Goal: Transaction & Acquisition: Book appointment/travel/reservation

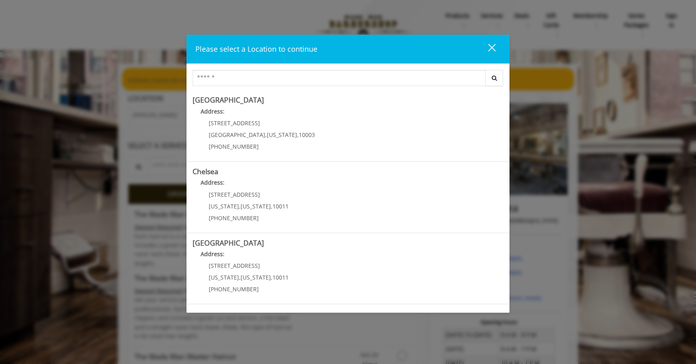
click at [492, 47] on div "close dialog" at bounding box center [492, 48] width 8 height 8
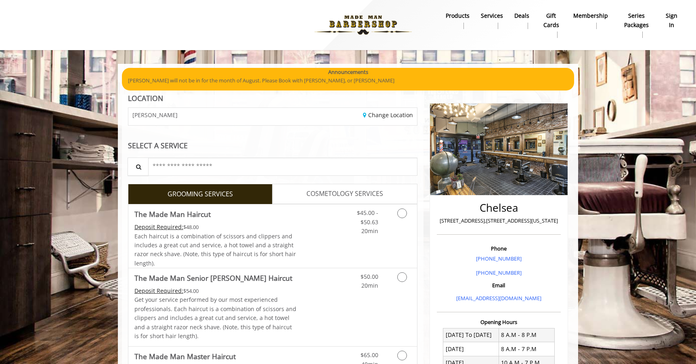
click at [667, 22] on b "sign in" at bounding box center [672, 20] width 14 height 18
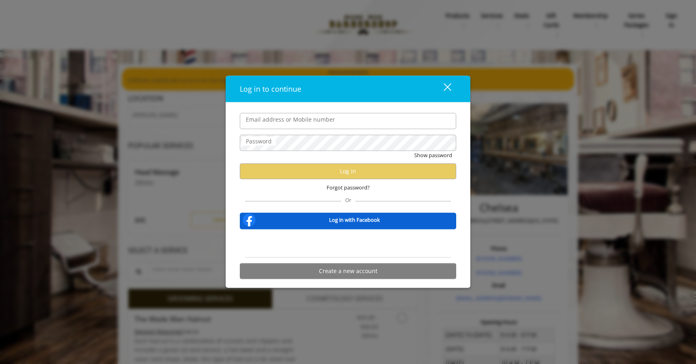
click at [357, 117] on input "Email address or Mobile number" at bounding box center [348, 121] width 216 height 16
type input "**********"
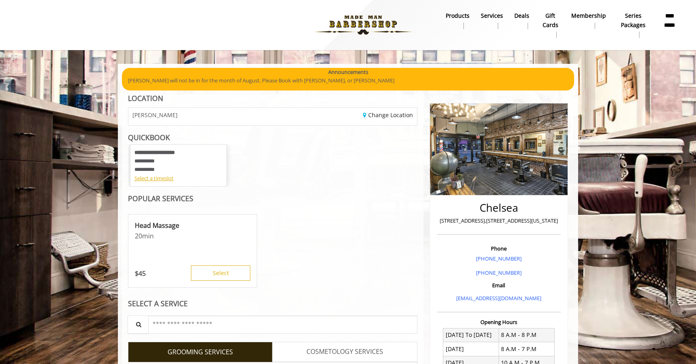
click at [357, 212] on div "Head Massage 20 min $ 45 Select" at bounding box center [272, 251] width 289 height 81
click at [393, 117] on link "Change Location" at bounding box center [388, 115] width 50 height 8
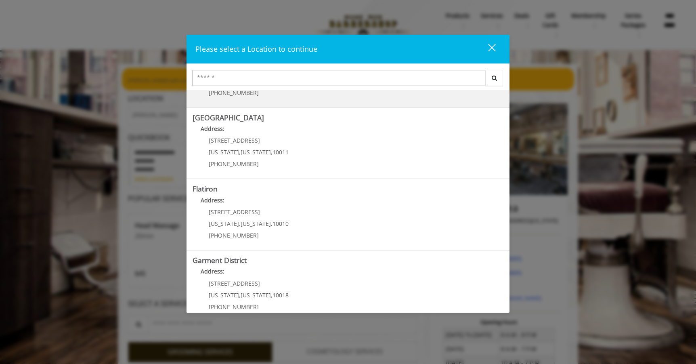
scroll to position [138, 0]
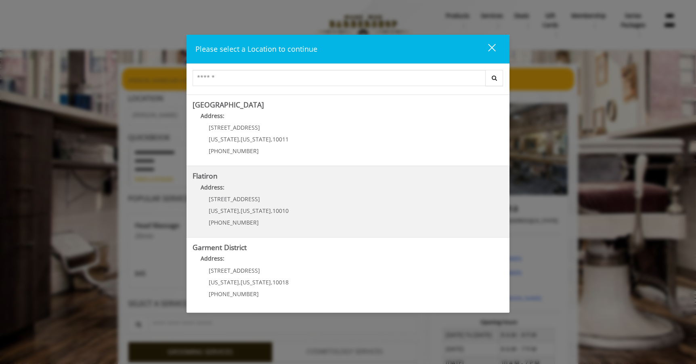
click at [362, 200] on "Flatiron Address: 10 E 23rd St New York , New York , 10010 (917) 475-1765" at bounding box center [347, 201] width 311 height 59
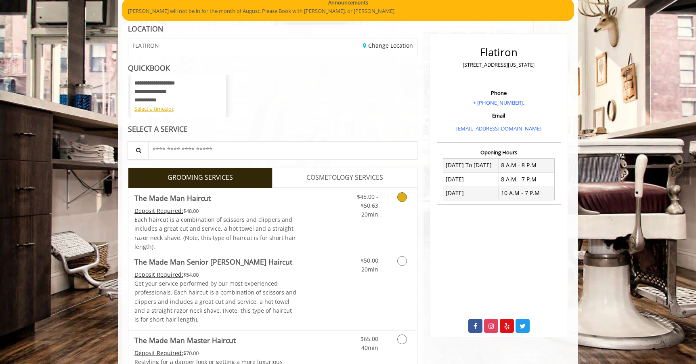
scroll to position [73, 0]
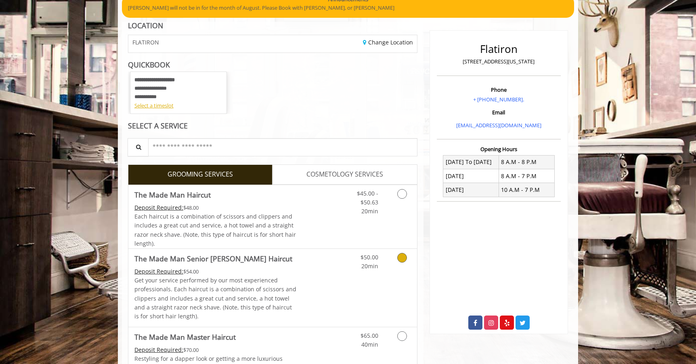
click at [326, 269] on link "Discounted Price" at bounding box center [321, 288] width 48 height 78
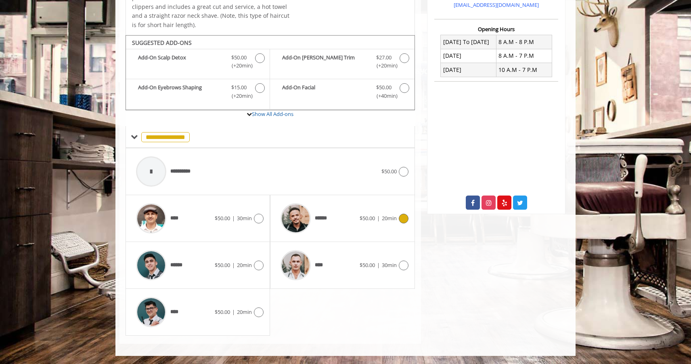
scroll to position [175, 0]
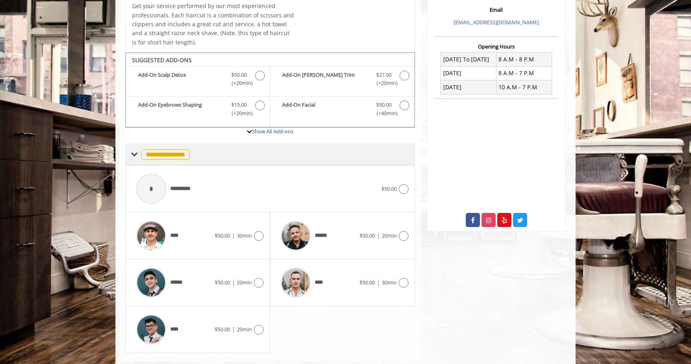
click at [162, 153] on span "**********" at bounding box center [165, 154] width 48 height 10
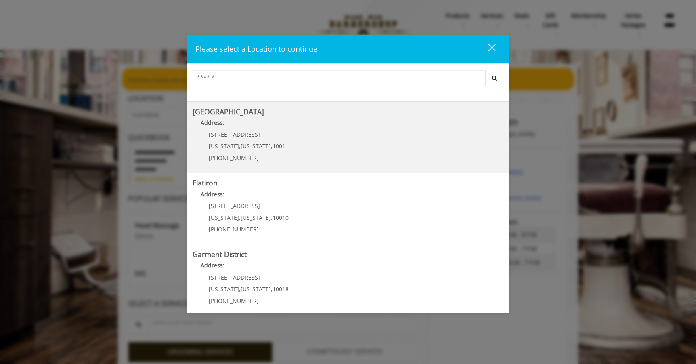
scroll to position [138, 0]
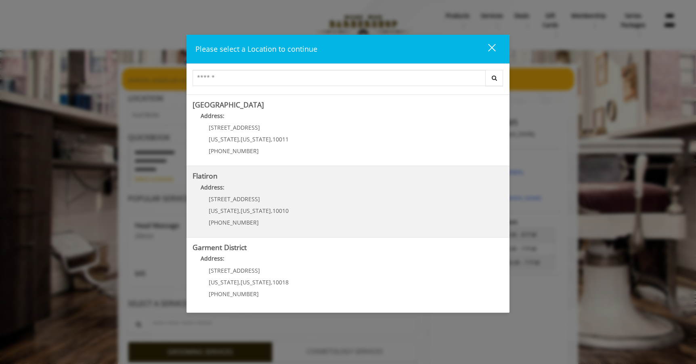
click at [328, 213] on "Flatiron Address: 10 E 23rd St New York , New York , 10010 (917) 475-1765" at bounding box center [347, 201] width 311 height 59
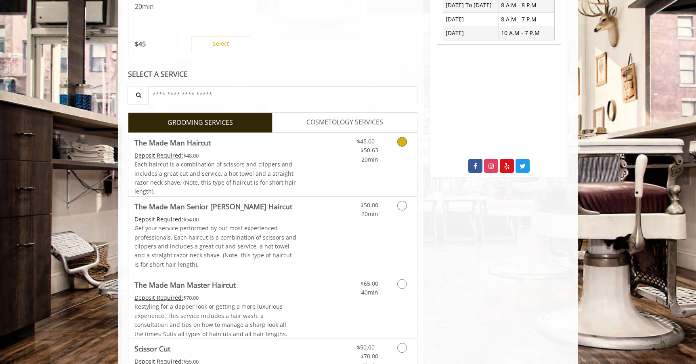
scroll to position [230, 0]
click at [308, 175] on link "Discounted Price" at bounding box center [321, 163] width 48 height 63
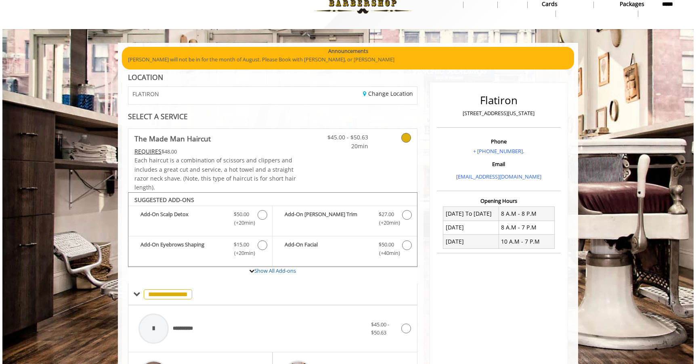
scroll to position [0, 0]
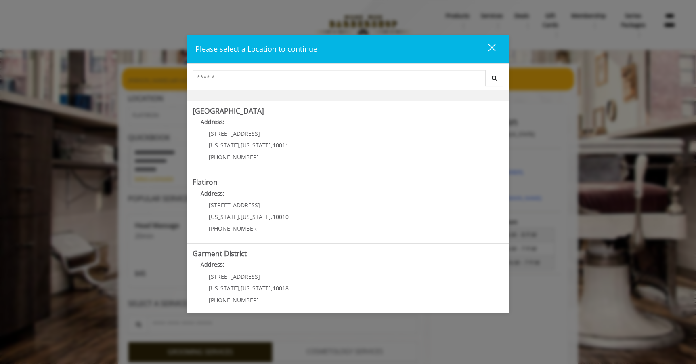
scroll to position [134, 0]
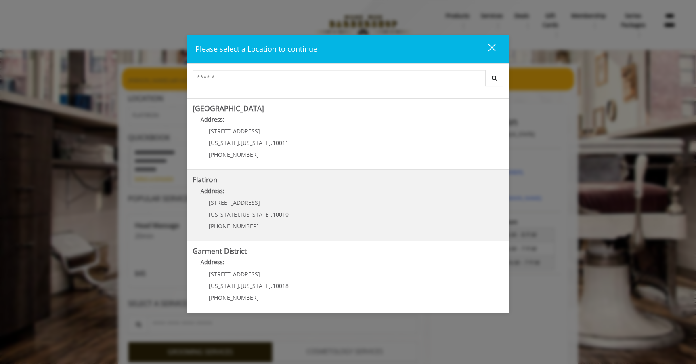
click at [280, 214] on span "10010" at bounding box center [280, 214] width 16 height 8
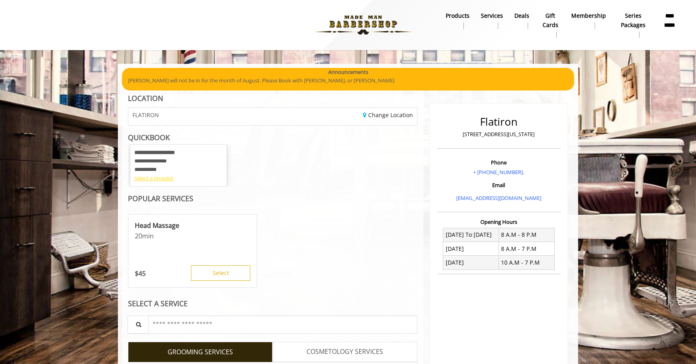
click at [168, 179] on div "Select a timeslot" at bounding box center [178, 178] width 88 height 8
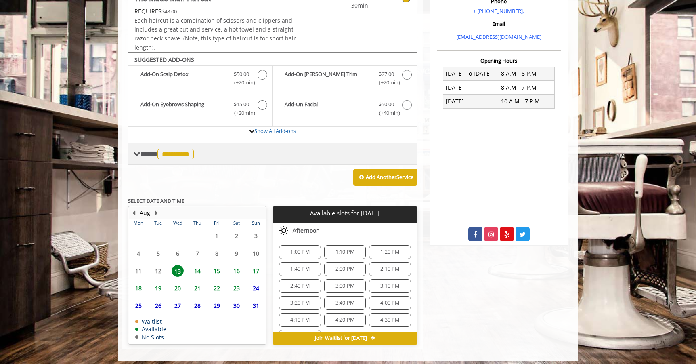
scroll to position [165, 0]
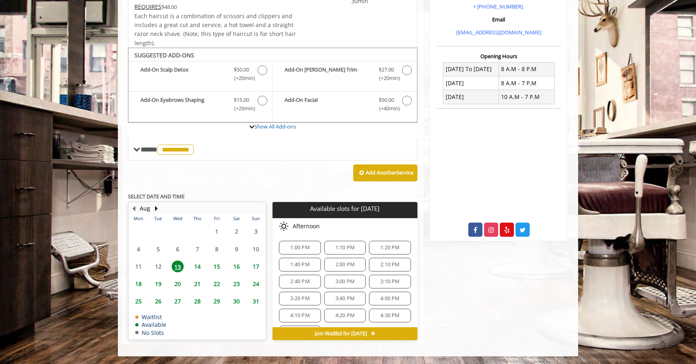
click at [196, 263] on span "14" at bounding box center [197, 266] width 12 height 12
click at [375, 264] on span "6:00 PM" at bounding box center [389, 262] width 34 height 6
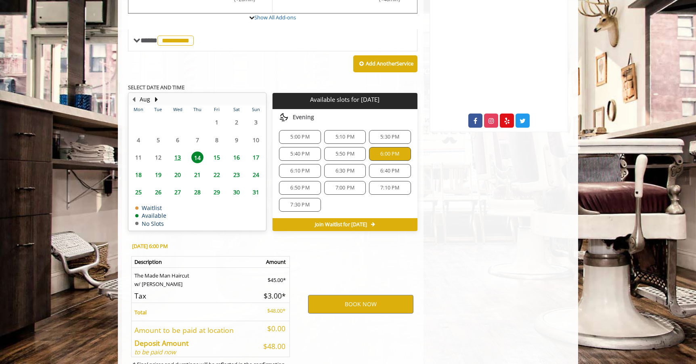
scroll to position [311, 0]
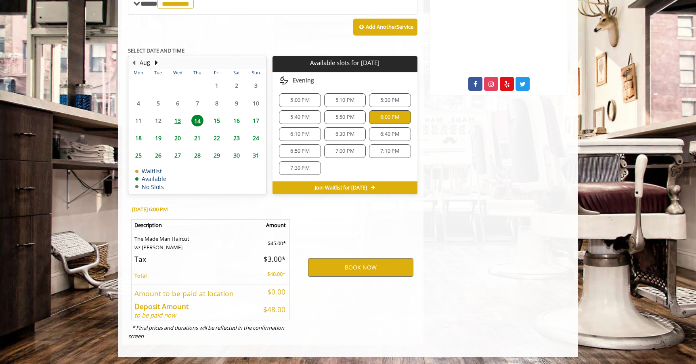
click at [307, 136] on span "6:10 PM" at bounding box center [299, 134] width 19 height 6
click at [328, 134] on span "6:30 PM" at bounding box center [345, 134] width 34 height 6
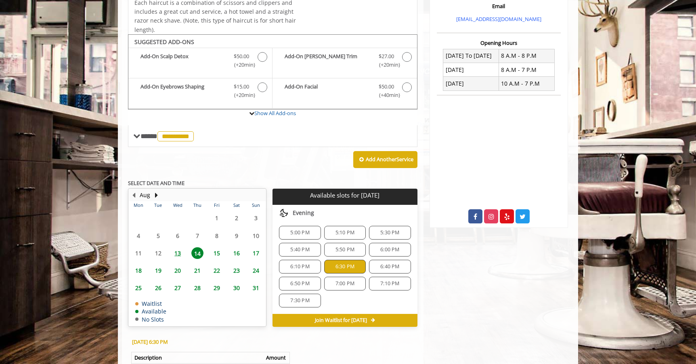
scroll to position [171, 0]
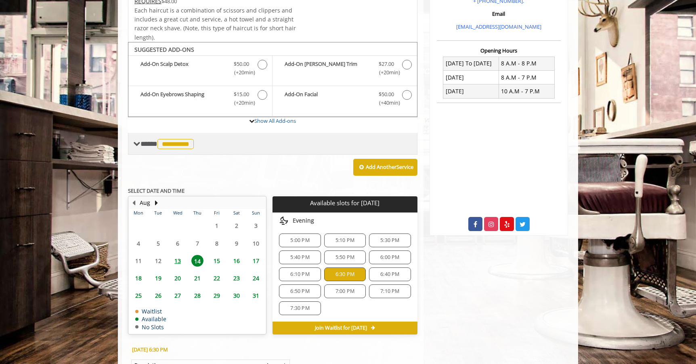
click at [194, 141] on span "**********" at bounding box center [175, 144] width 36 height 10
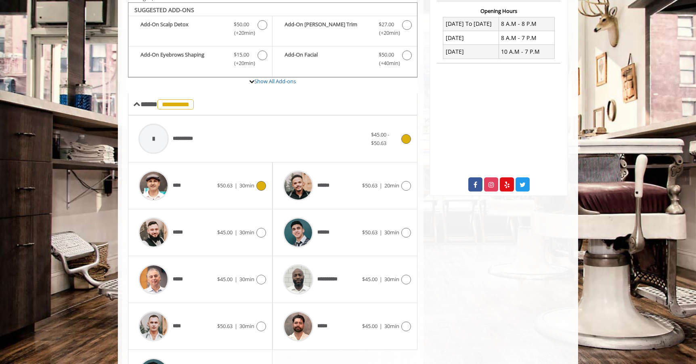
scroll to position [224, 0]
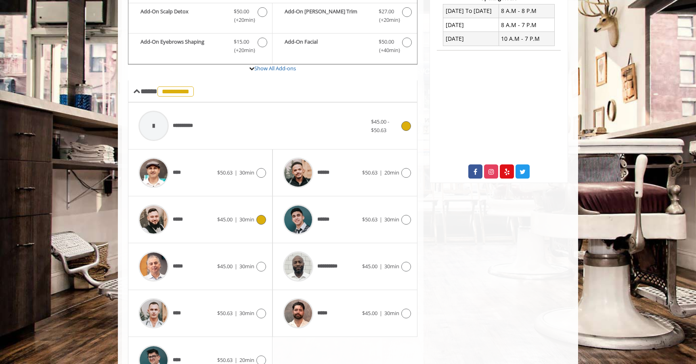
click at [226, 225] on div "***** $45.00 | 30min" at bounding box center [200, 219] width 132 height 38
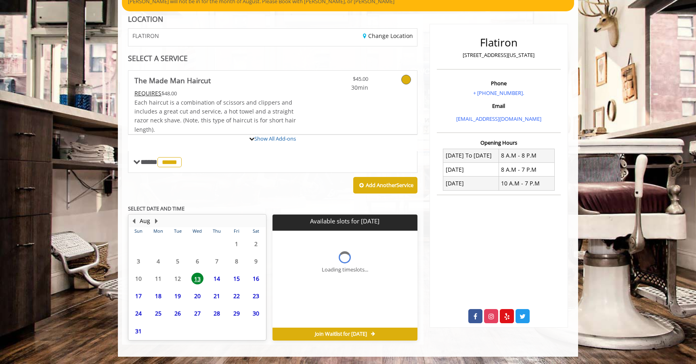
scroll to position [0, 0]
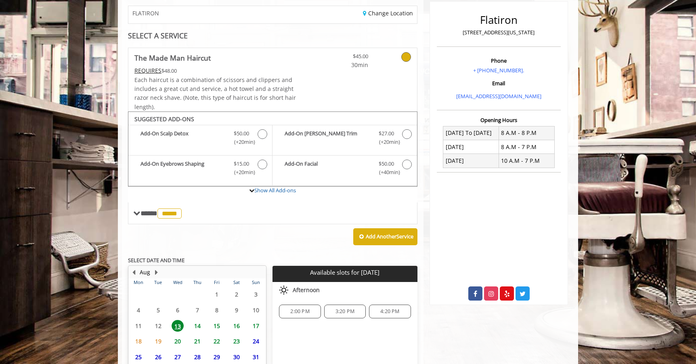
click at [198, 324] on span "14" at bounding box center [197, 326] width 12 height 12
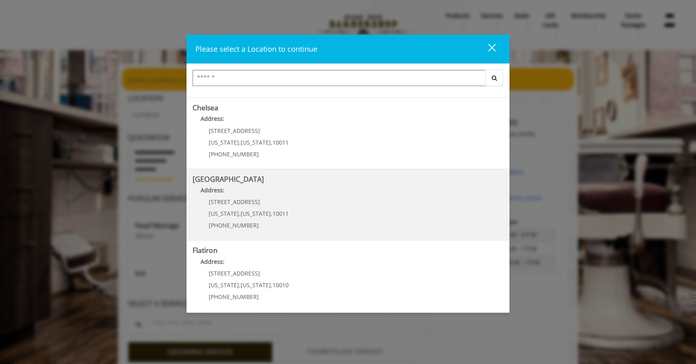
scroll to position [116, 0]
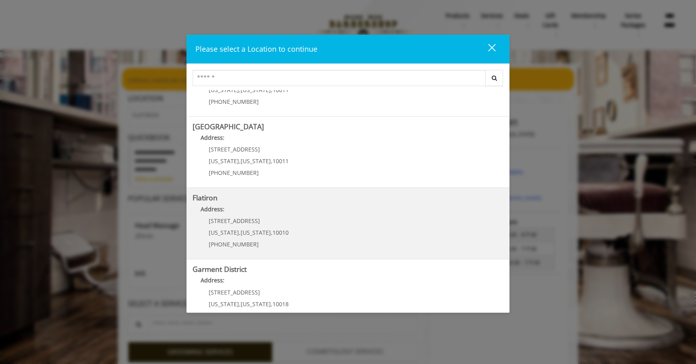
click at [272, 216] on "Address:" at bounding box center [347, 211] width 311 height 13
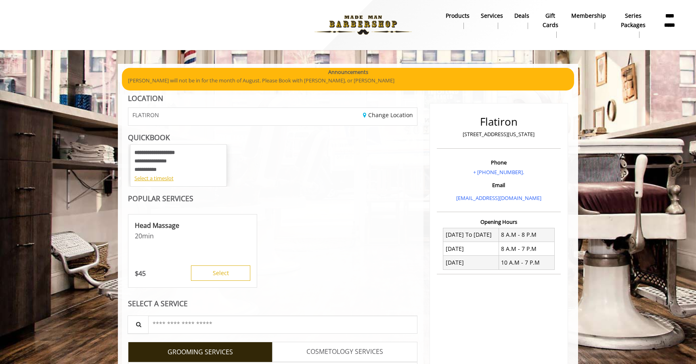
scroll to position [142, 0]
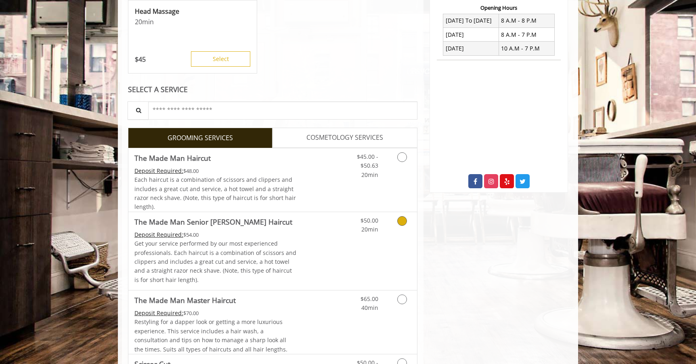
click at [286, 248] on p "Get your service performed by our most experienced professionals. Each haircut …" at bounding box center [215, 261] width 162 height 45
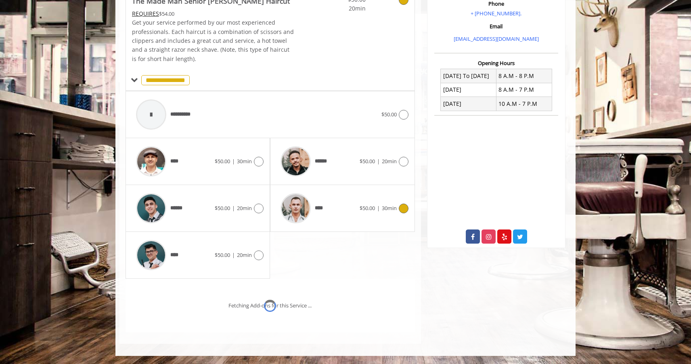
scroll to position [192, 0]
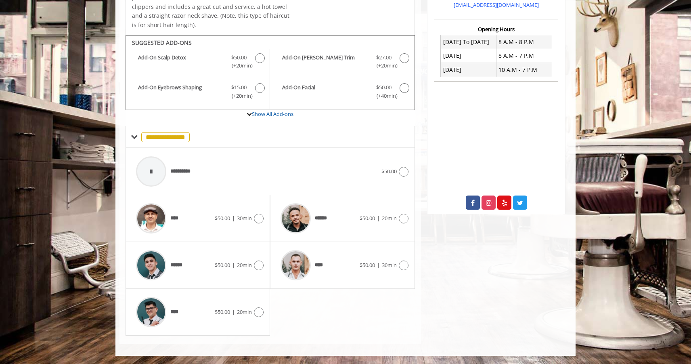
click at [316, 304] on div "**********" at bounding box center [269, 241] width 289 height 187
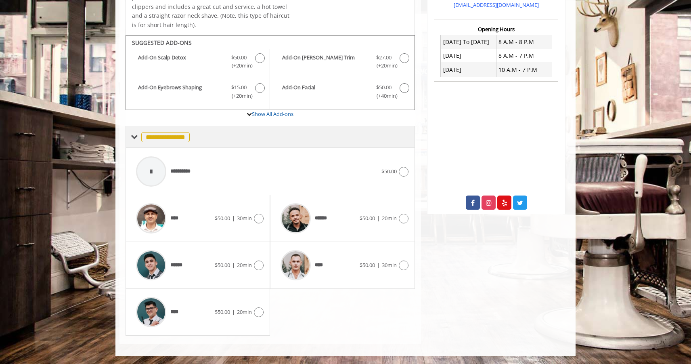
click at [175, 137] on span "**********" at bounding box center [165, 137] width 48 height 10
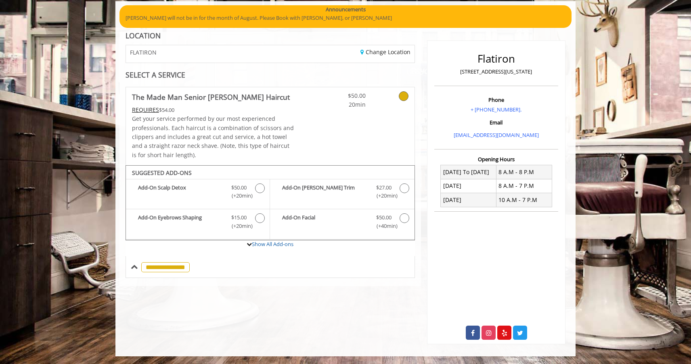
click at [322, 142] on div "$50.00 20min" at bounding box center [366, 126] width 96 height 78
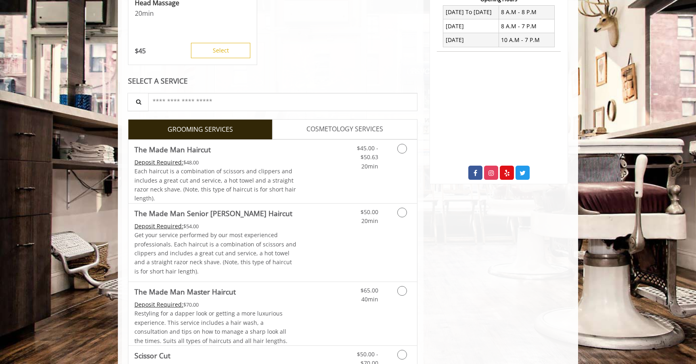
scroll to position [261, 0]
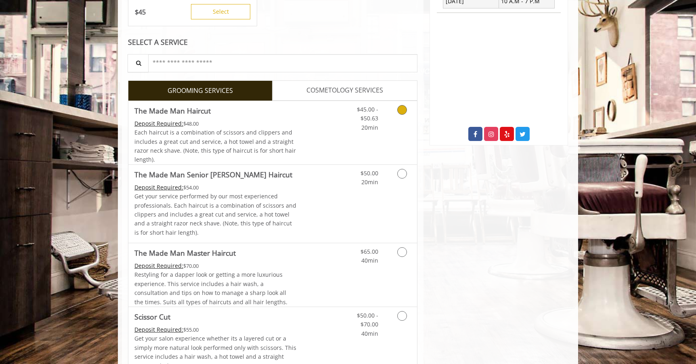
click at [329, 148] on link "Discounted Price" at bounding box center [321, 132] width 48 height 63
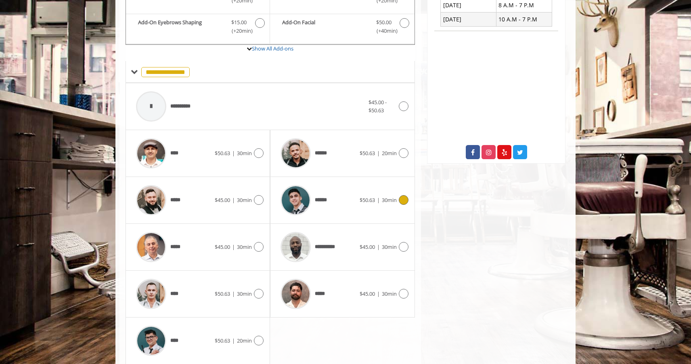
scroll to position [244, 0]
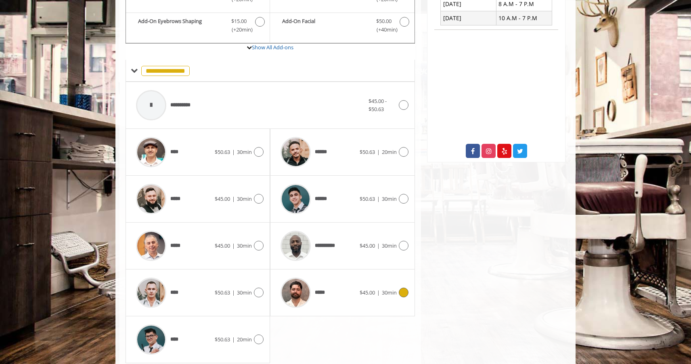
click at [347, 290] on div "*****" at bounding box center [317, 292] width 83 height 38
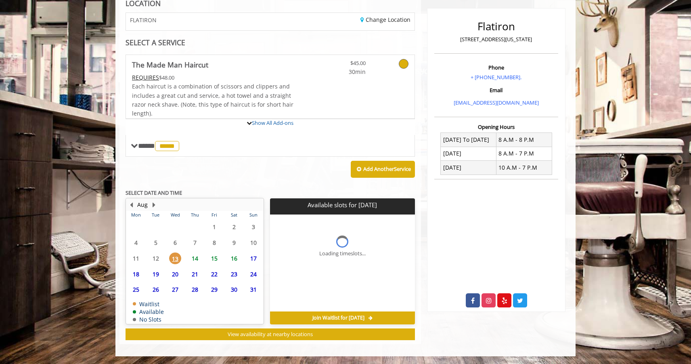
scroll to position [169, 0]
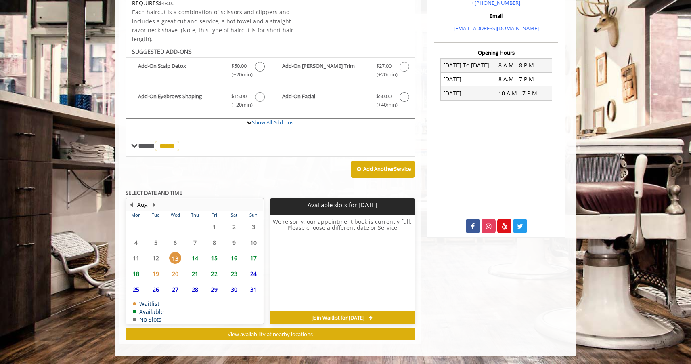
click at [197, 262] on span "14" at bounding box center [195, 258] width 12 height 12
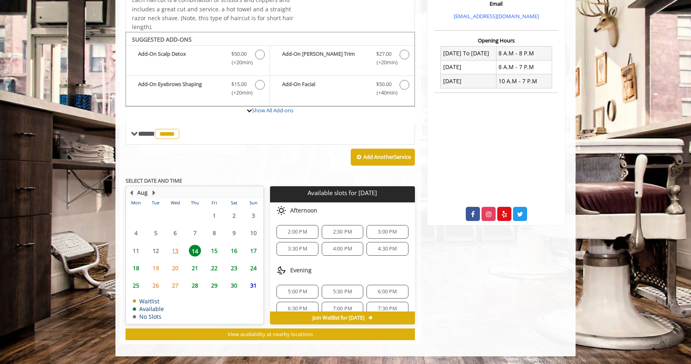
scroll to position [10, 0]
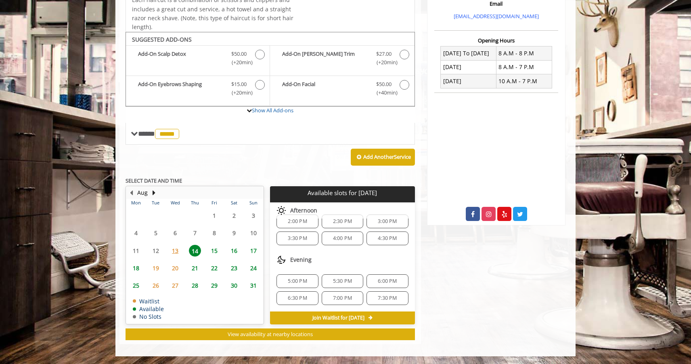
click at [431, 304] on div "Flatiron [STREET_ADDRESS][US_STATE] Phone + [PHONE_NUMBER]. Email [EMAIL_ADDRES…" at bounding box center [496, 128] width 150 height 431
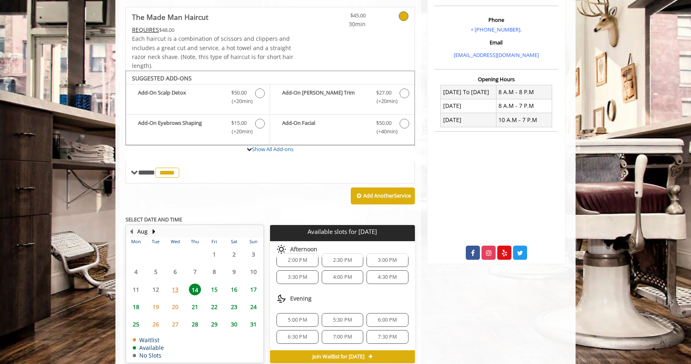
scroll to position [181, 0]
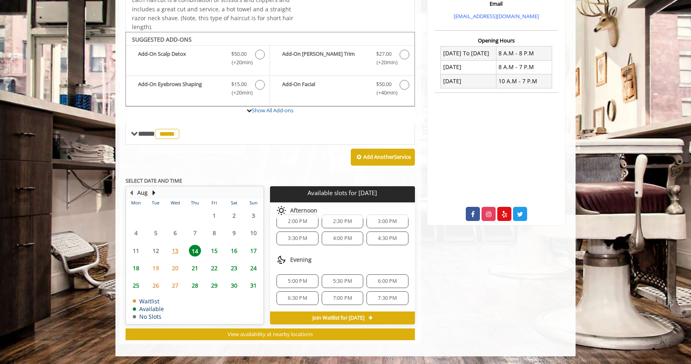
click at [393, 285] on div "6:00 PM" at bounding box center [387, 281] width 42 height 14
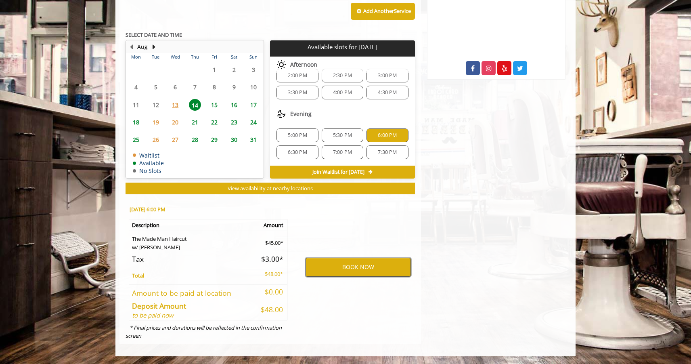
click at [368, 267] on button "BOOK NOW" at bounding box center [357, 266] width 105 height 19
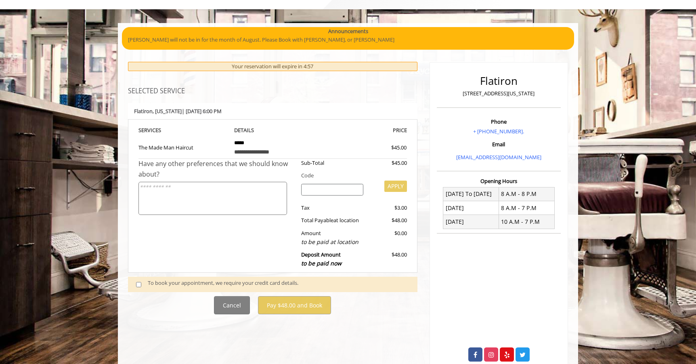
scroll to position [50, 0]
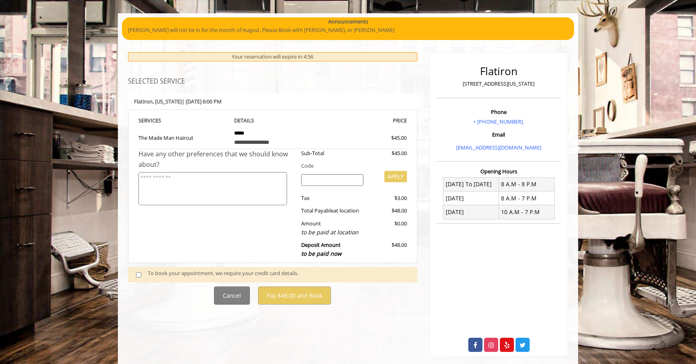
click at [175, 273] on div "To book your appointment, we require your credit card details." at bounding box center [278, 274] width 261 height 11
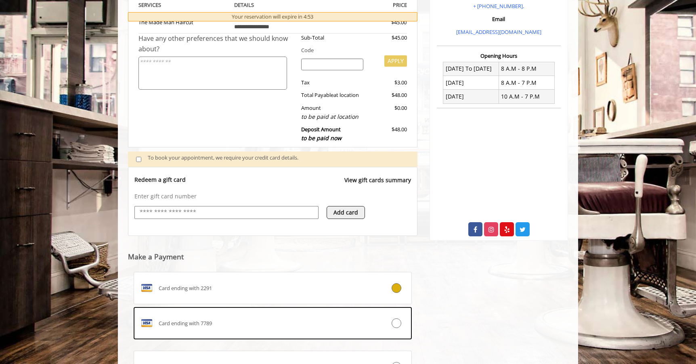
scroll to position [194, 0]
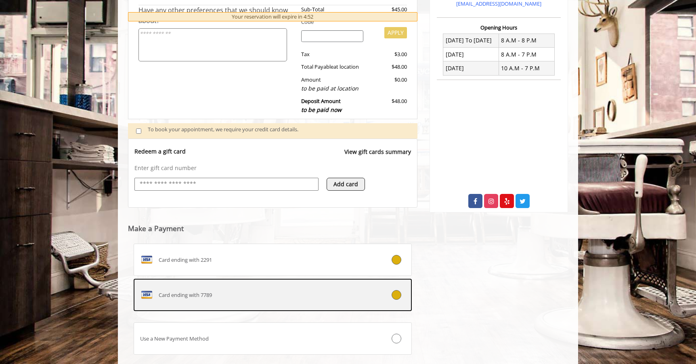
click at [256, 293] on div "Card ending with 7789" at bounding box center [249, 294] width 231 height 13
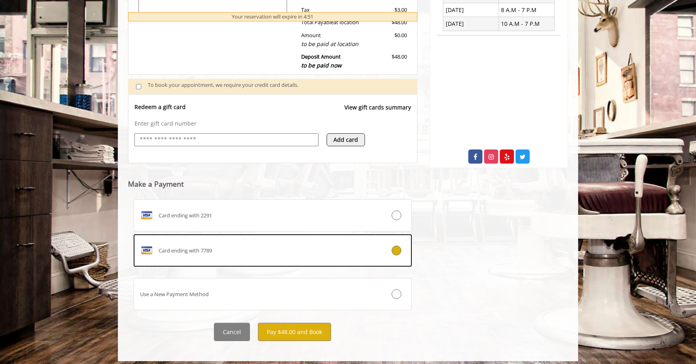
scroll to position [244, 0]
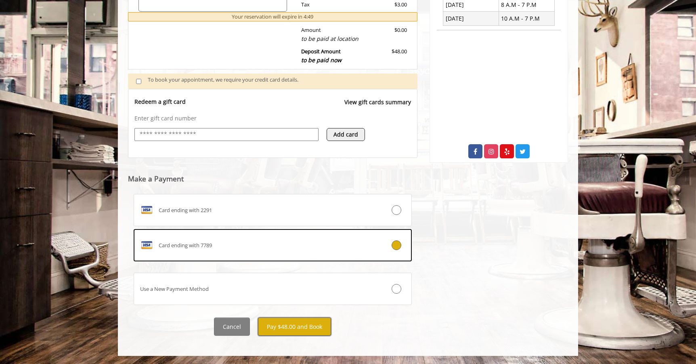
click at [282, 324] on button "Pay $48.00 and Book" at bounding box center [294, 326] width 73 height 18
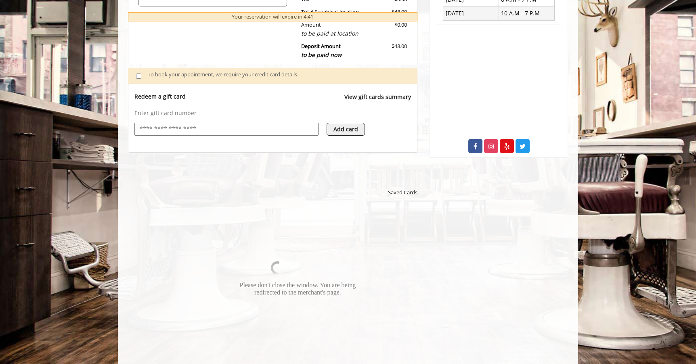
scroll to position [249, 0]
